Goal: Check status

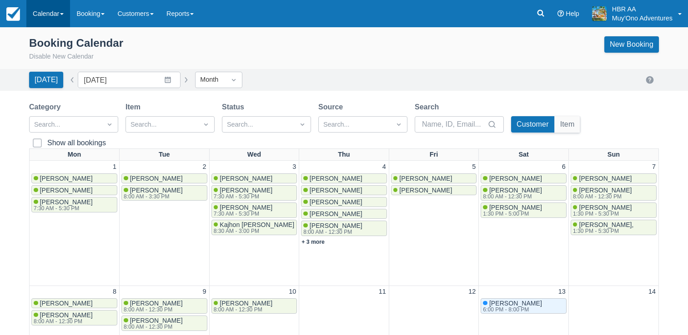
scroll to position [109, 0]
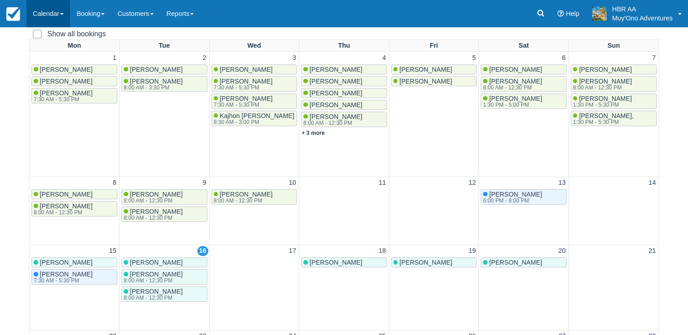
click at [49, 15] on link "Calendar" at bounding box center [48, 13] width 44 height 27
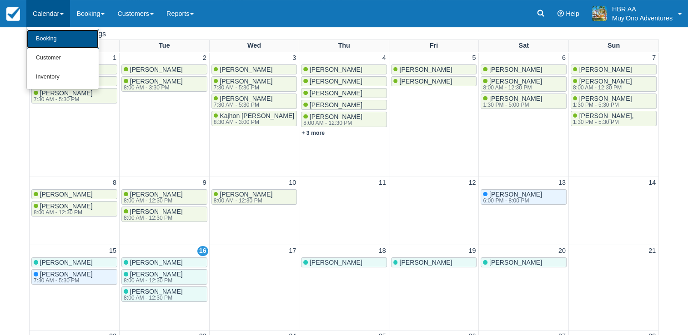
click at [58, 34] on link "Booking" at bounding box center [63, 39] width 72 height 19
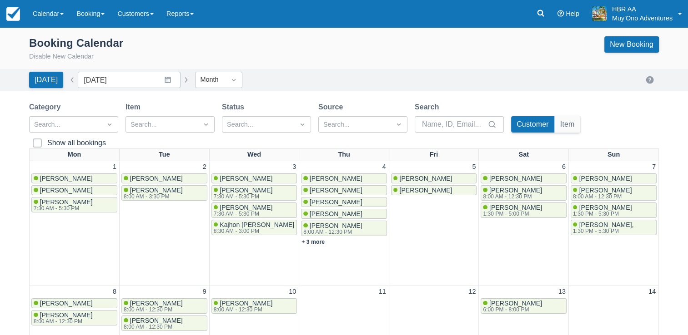
click at [453, 44] on div "Booking Calendar Disable New Calendar New Booking" at bounding box center [343, 48] width 629 height 25
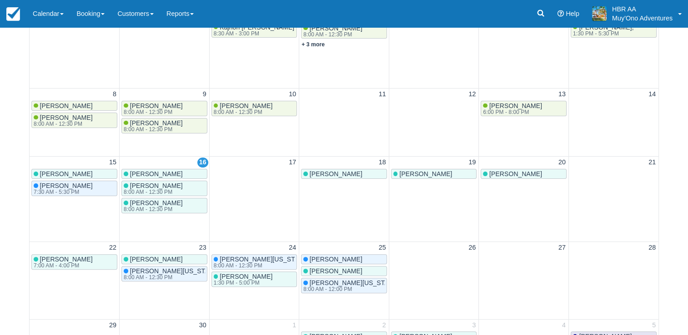
scroll to position [200, 0]
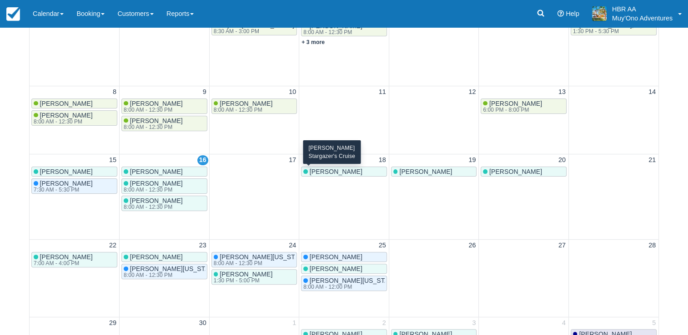
click at [355, 173] on div "[PERSON_NAME]" at bounding box center [343, 171] width 81 height 7
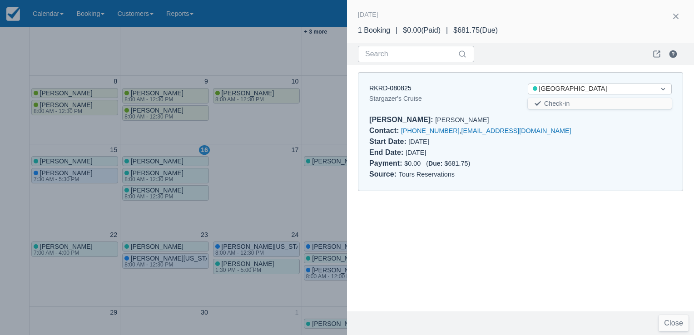
click at [326, 48] on div at bounding box center [347, 167] width 694 height 335
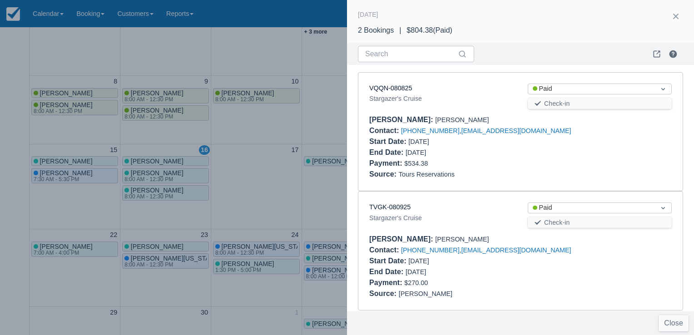
click at [206, 34] on div at bounding box center [347, 167] width 694 height 335
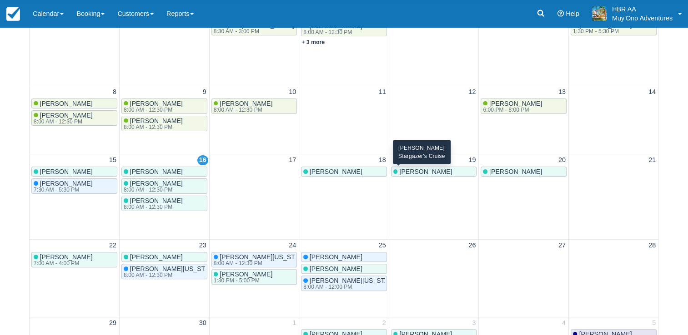
click at [429, 173] on span "[PERSON_NAME]" at bounding box center [425, 171] width 53 height 7
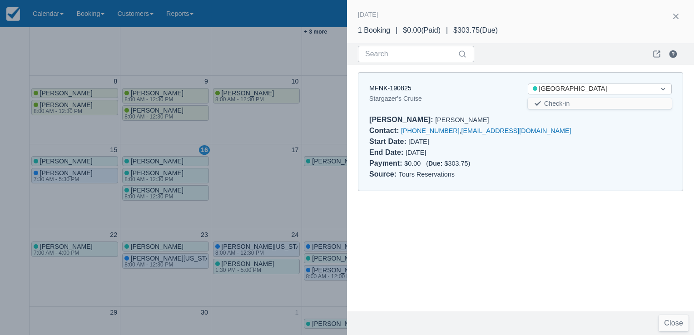
click at [325, 100] on div at bounding box center [347, 167] width 694 height 335
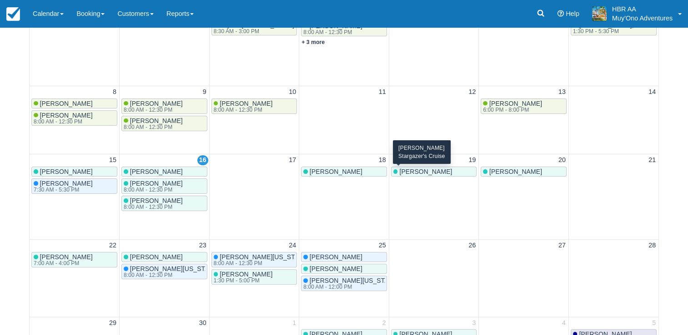
click at [421, 168] on span "[PERSON_NAME]" at bounding box center [425, 171] width 53 height 7
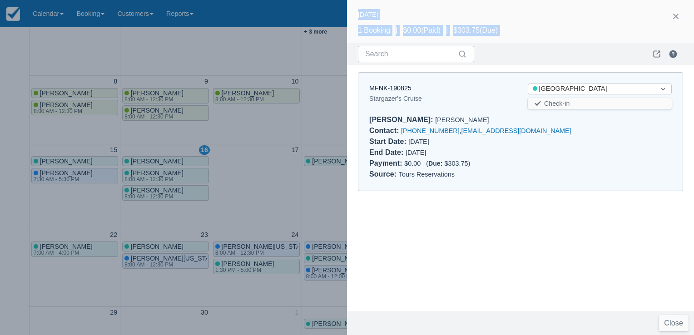
drag, startPoint x: 365, startPoint y: 86, endPoint x: 343, endPoint y: 89, distance: 22.9
click at [343, 89] on div "Category Search... Item Search... Status Search... Source Search... Search Cust…" at bounding box center [347, 153] width 694 height 503
click at [343, 89] on div at bounding box center [347, 167] width 694 height 335
